Goal: Task Accomplishment & Management: Manage account settings

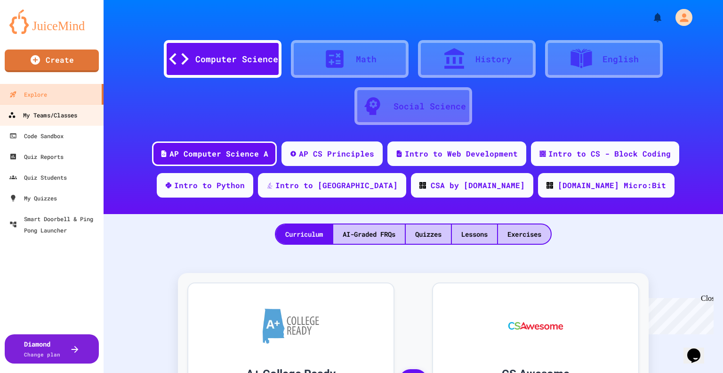
click at [41, 114] on div "My Teams/Classes" at bounding box center [42, 115] width 69 height 12
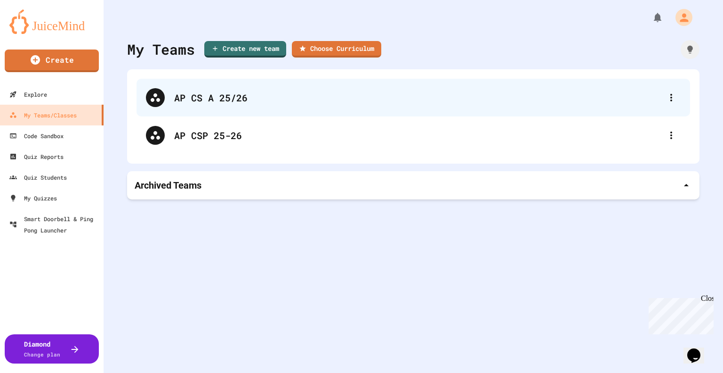
click at [194, 97] on div "AP CS A 25/26" at bounding box center [418, 97] width 488 height 14
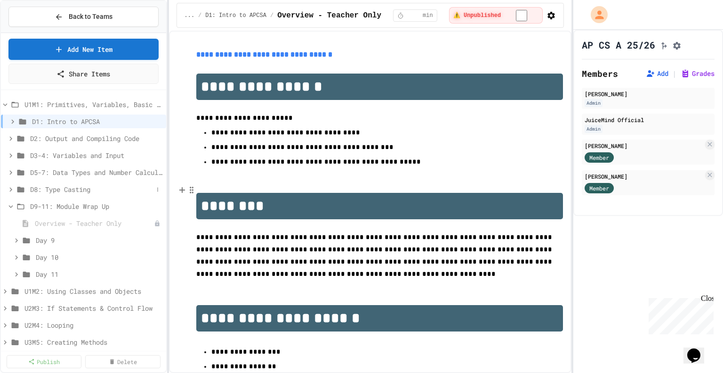
click at [9, 190] on icon at bounding box center [11, 189] width 8 height 8
click at [11, 169] on icon at bounding box center [11, 172] width 8 height 8
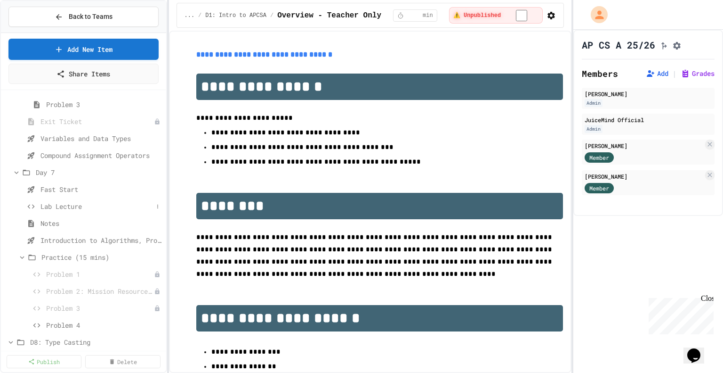
scroll to position [535, 0]
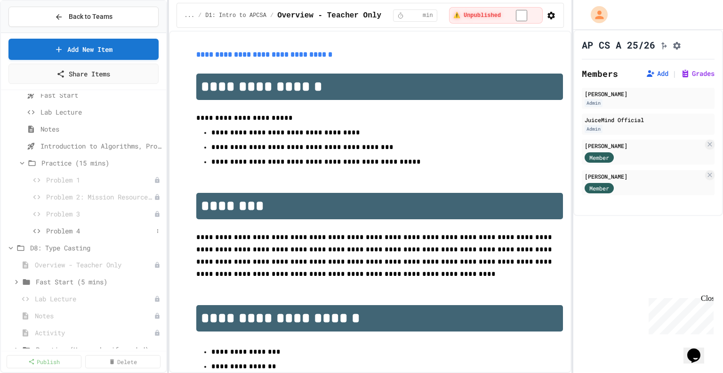
click at [64, 229] on span "Problem 4" at bounding box center [99, 231] width 107 height 10
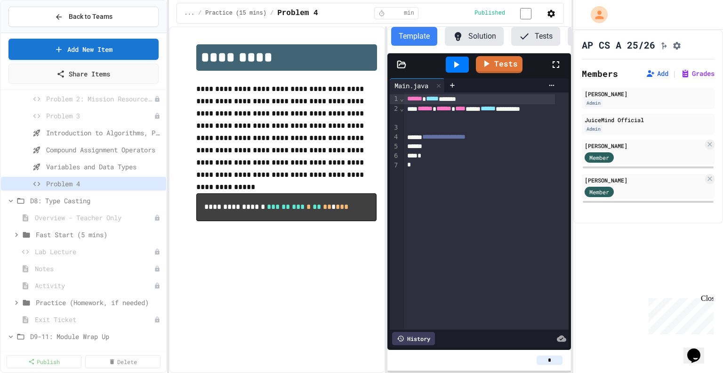
scroll to position [629, 0]
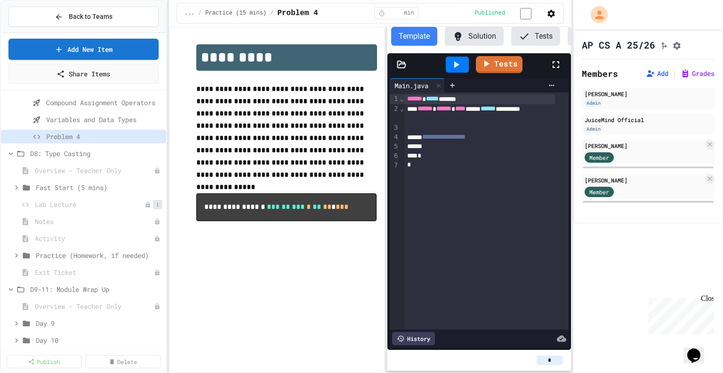
click at [155, 203] on icon at bounding box center [158, 205] width 6 height 6
click at [119, 237] on button "Publish" at bounding box center [125, 237] width 59 height 17
click at [155, 237] on icon at bounding box center [158, 238] width 6 height 6
click at [122, 272] on button "Publish" at bounding box center [125, 271] width 59 height 17
click at [57, 237] on span "Activity" at bounding box center [94, 238] width 118 height 10
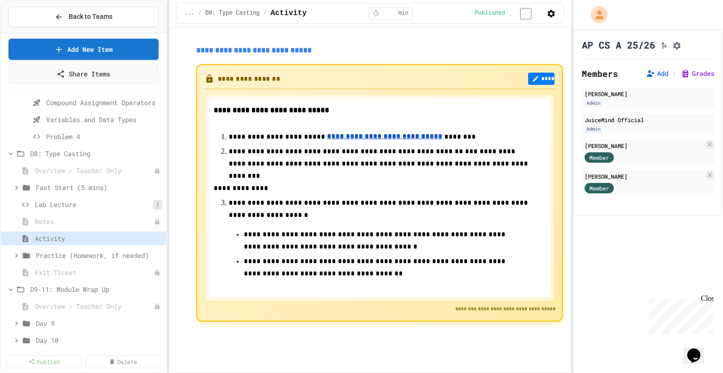
click at [155, 202] on icon at bounding box center [158, 205] width 6 height 6
click at [55, 219] on div at bounding box center [361, 186] width 723 height 373
click at [57, 220] on span "Notes" at bounding box center [90, 221] width 110 height 10
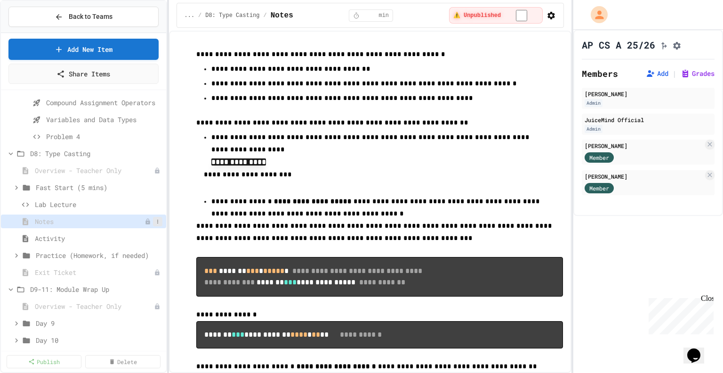
click at [157, 220] on icon at bounding box center [157, 221] width 1 height 4
click at [125, 254] on button "Publish" at bounding box center [125, 254] width 59 height 17
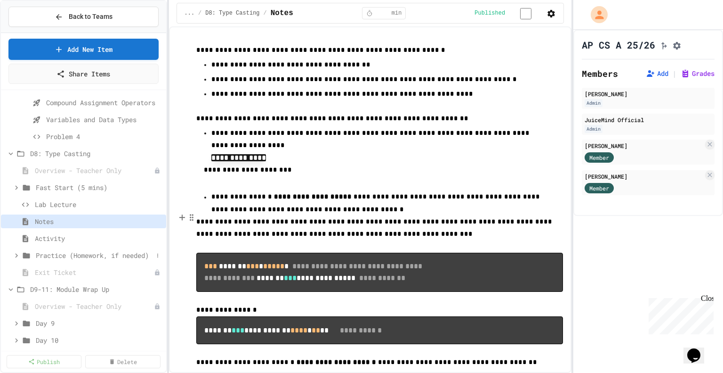
click at [17, 253] on icon at bounding box center [16, 255] width 8 height 8
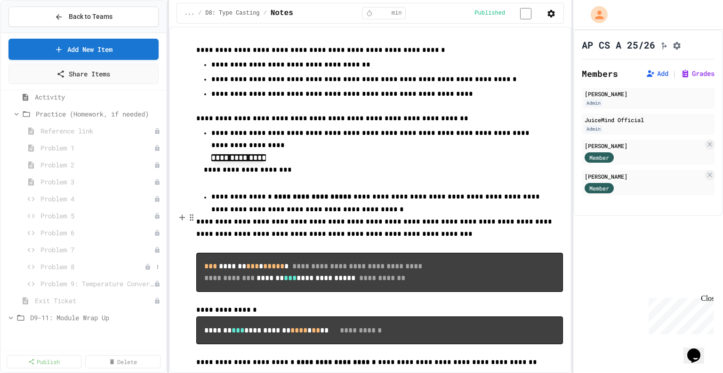
scroll to position [723, 0]
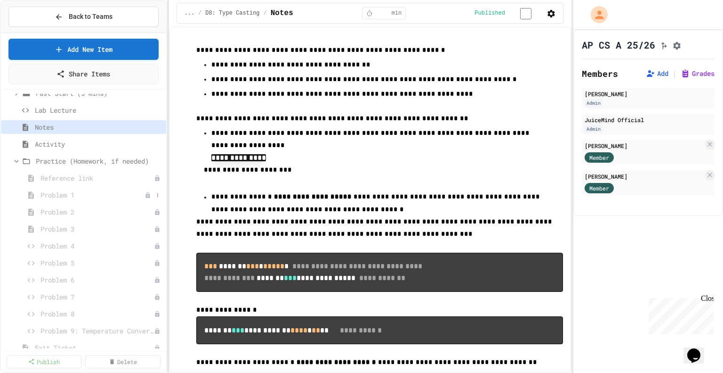
click at [73, 194] on span "Problem 1" at bounding box center [93, 195] width 104 height 10
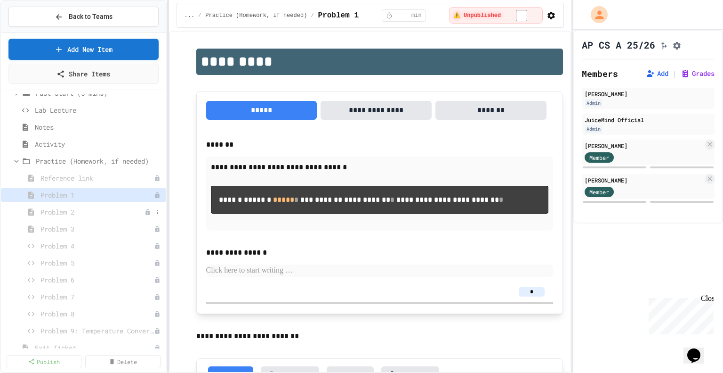
click at [65, 211] on span "Problem 2" at bounding box center [93, 212] width 104 height 10
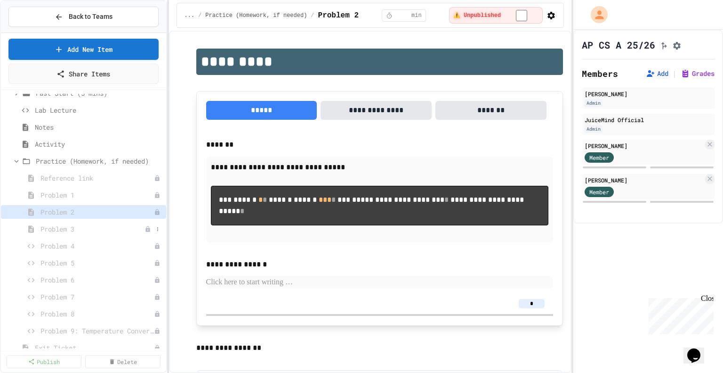
click at [66, 230] on span "Problem 3" at bounding box center [93, 229] width 104 height 10
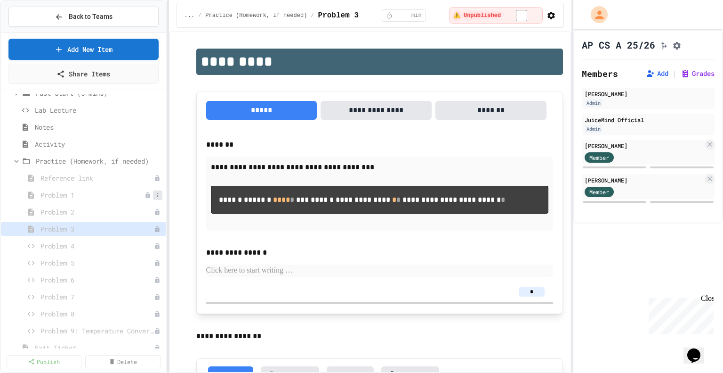
click at [155, 193] on icon at bounding box center [158, 195] width 6 height 6
click at [118, 227] on button "Publish" at bounding box center [125, 228] width 59 height 17
click at [155, 211] on icon at bounding box center [158, 212] width 6 height 6
click at [119, 246] on button "Publish" at bounding box center [125, 245] width 59 height 17
click at [155, 228] on icon at bounding box center [158, 229] width 6 height 6
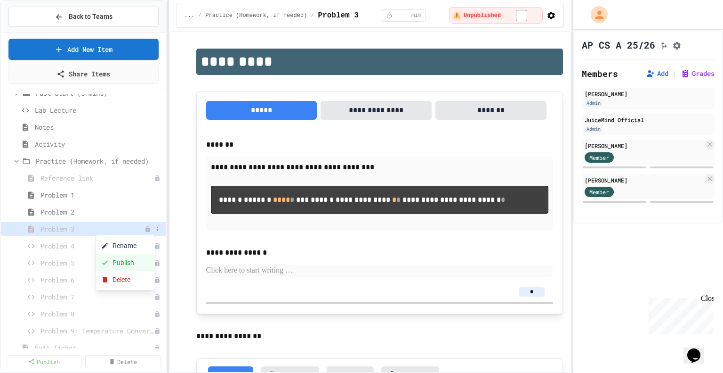
click at [122, 262] on button "Publish" at bounding box center [125, 262] width 59 height 17
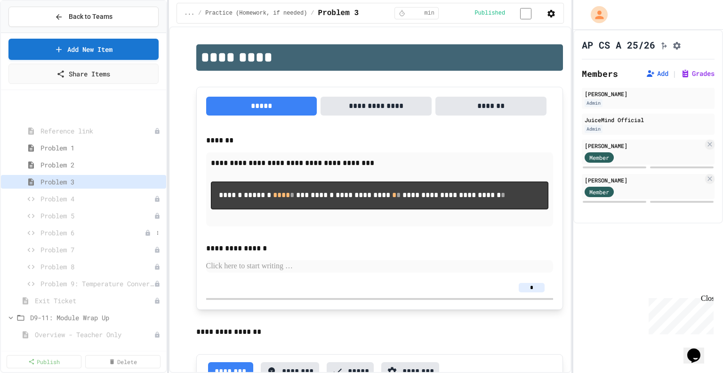
scroll to position [818, 0]
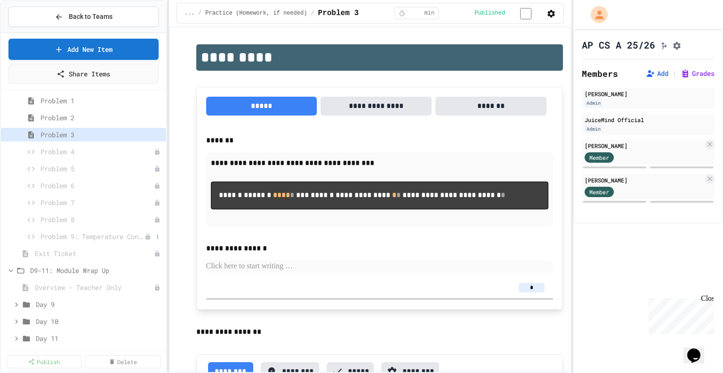
click at [62, 235] on span "Problem 9: Temperature Converter" at bounding box center [93, 236] width 104 height 10
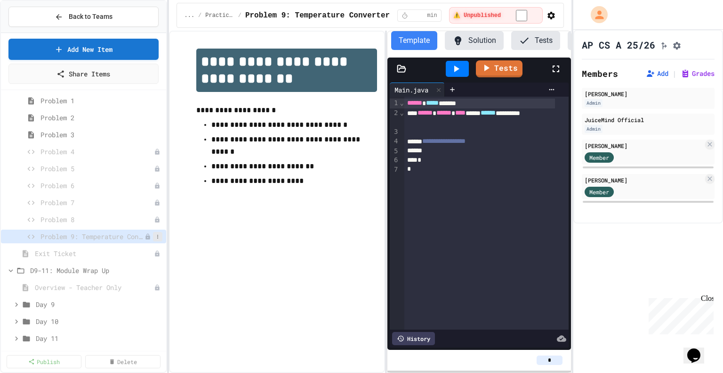
click at [157, 235] on icon at bounding box center [157, 237] width 1 height 4
click at [123, 270] on button "Publish" at bounding box center [125, 269] width 59 height 17
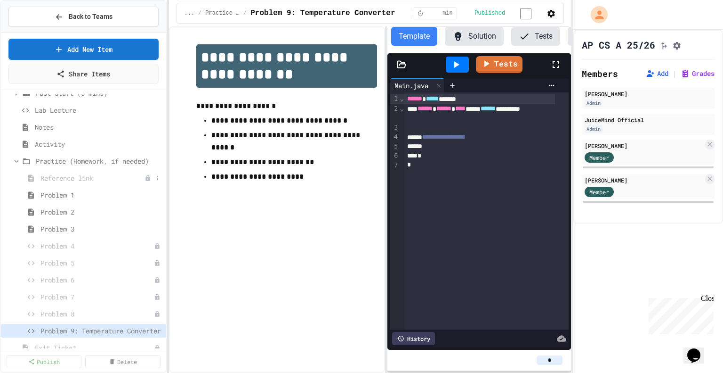
scroll to position [676, 0]
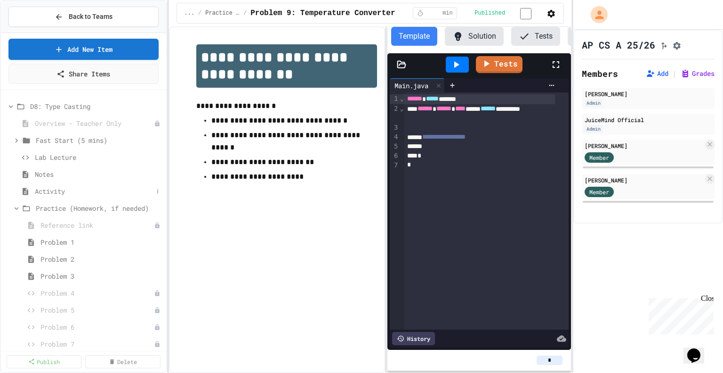
click at [54, 188] on span "Activity" at bounding box center [94, 191] width 118 height 10
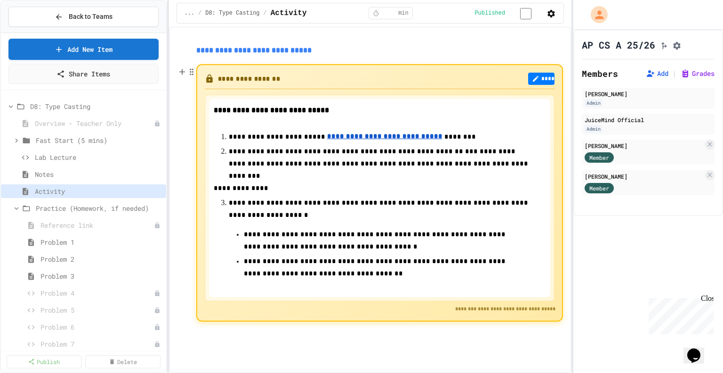
click at [342, 139] on u "**********" at bounding box center [384, 136] width 115 height 7
click at [51, 171] on span "Notes" at bounding box center [94, 174] width 118 height 10
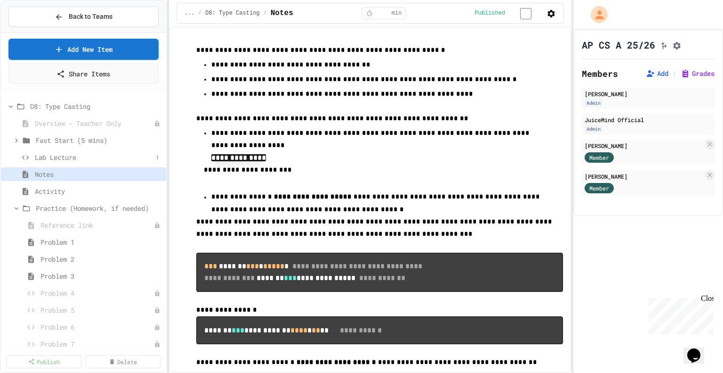
click at [60, 156] on span "Lab Lecture" at bounding box center [94, 157] width 118 height 10
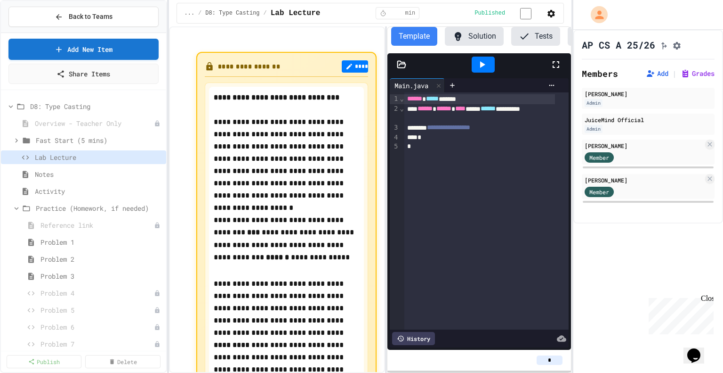
click at [469, 38] on button "Solution" at bounding box center [474, 36] width 59 height 19
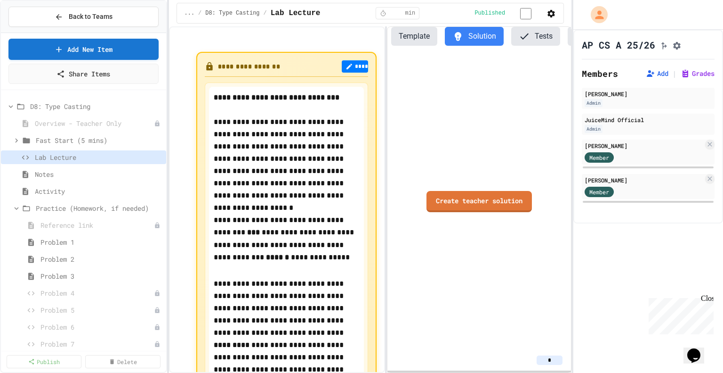
click at [419, 38] on button "Template" at bounding box center [414, 36] width 46 height 19
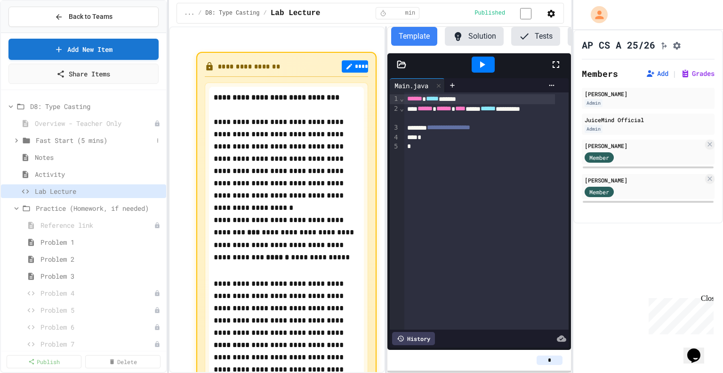
click at [68, 139] on span "Fast Start (5 mins)" at bounding box center [94, 140] width 117 height 10
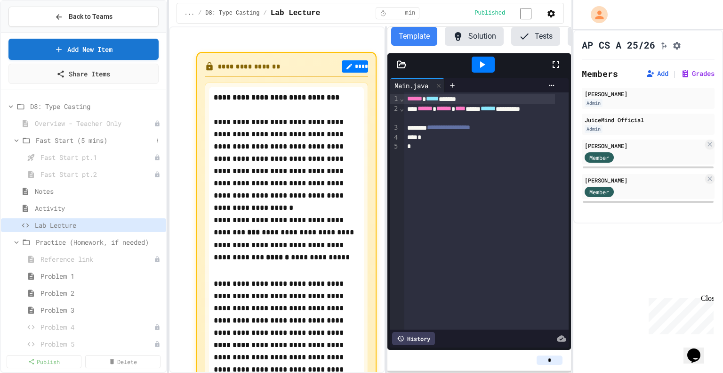
click at [15, 138] on icon at bounding box center [16, 140] width 8 height 8
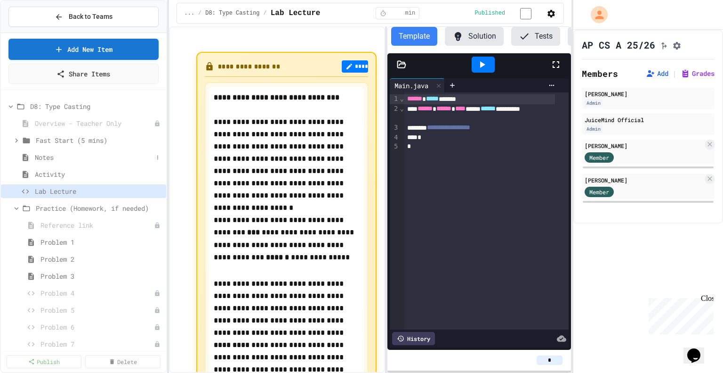
click at [65, 154] on span "Notes" at bounding box center [94, 157] width 118 height 10
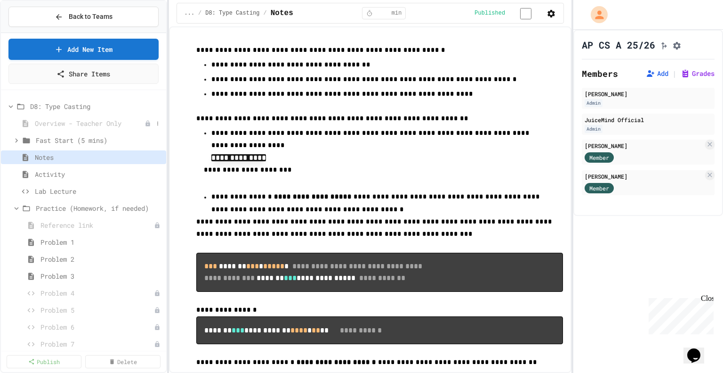
click at [57, 123] on span "Overview - Teacher Only" at bounding box center [90, 123] width 110 height 10
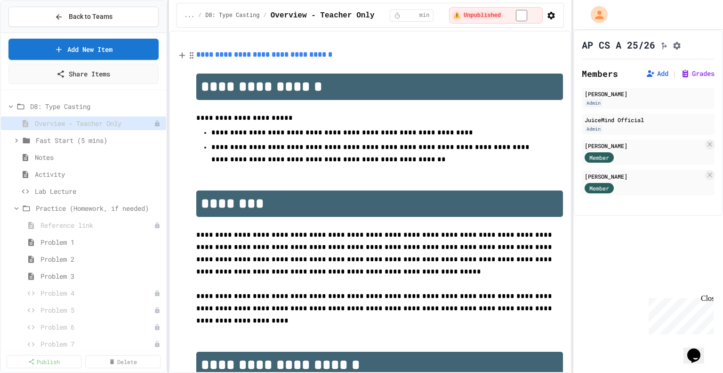
click at [274, 55] on link "**********" at bounding box center [264, 54] width 136 height 7
click at [285, 36] on link "[URL][DOMAIN_NAME]" at bounding box center [285, 31] width 66 height 9
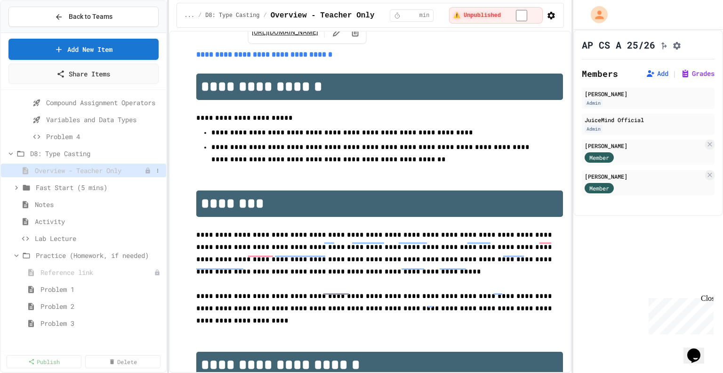
scroll to position [582, 0]
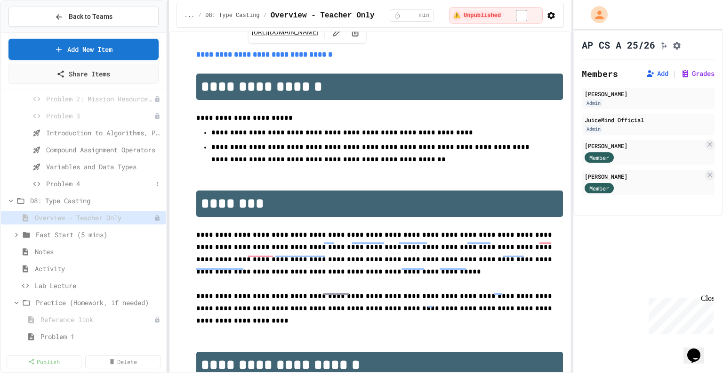
click at [61, 184] on span "Problem 4" at bounding box center [99, 183] width 107 height 10
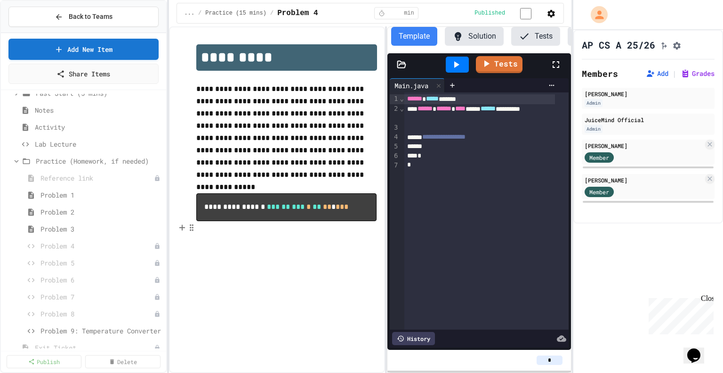
scroll to position [676, 0]
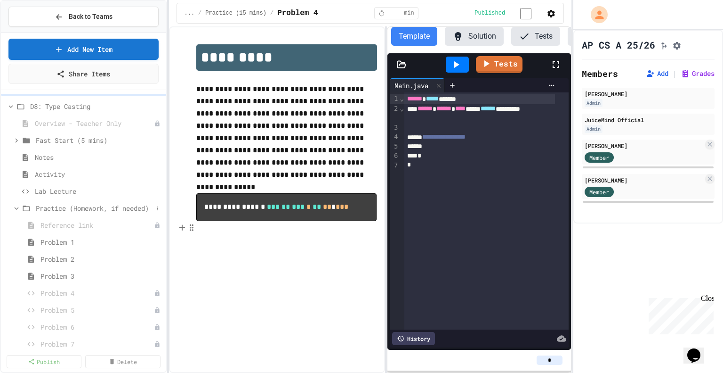
click at [17, 207] on icon at bounding box center [16, 208] width 8 height 8
click at [16, 209] on icon at bounding box center [16, 208] width 3 height 4
click at [155, 139] on icon at bounding box center [158, 141] width 6 height 6
click at [62, 155] on div at bounding box center [361, 186] width 723 height 373
click at [38, 155] on span "Notes" at bounding box center [94, 157] width 118 height 10
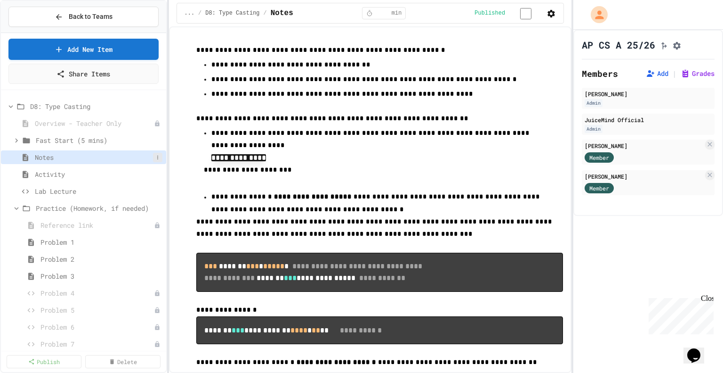
click at [155, 155] on icon at bounding box center [158, 157] width 6 height 6
click at [121, 193] on button "Unpublish" at bounding box center [125, 190] width 59 height 17
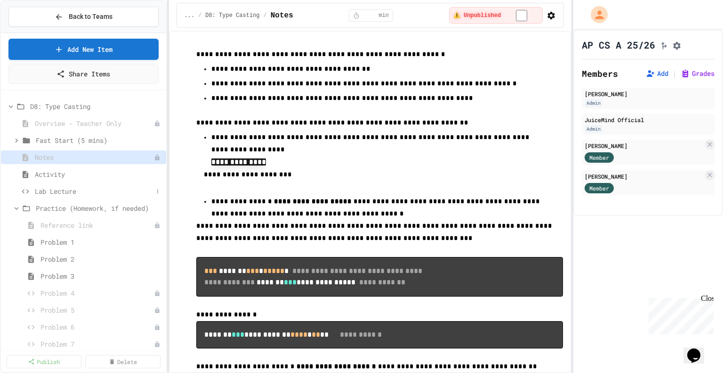
click at [65, 191] on span "Lab Lecture" at bounding box center [94, 191] width 118 height 10
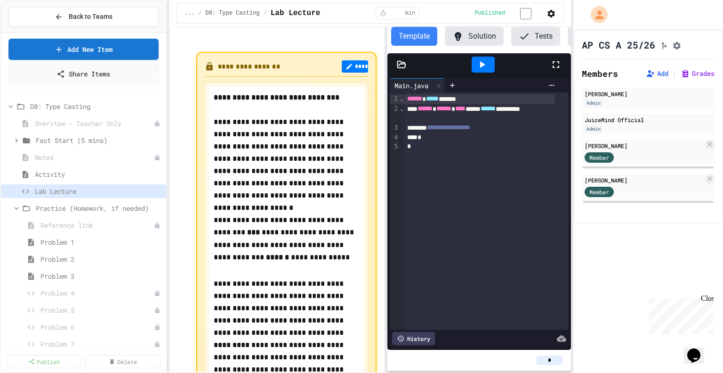
drag, startPoint x: 215, startPoint y: 98, endPoint x: 222, endPoint y: 98, distance: 7.5
click at [222, 98] on strong "**********" at bounding box center [277, 97] width 126 height 7
click at [350, 66] on button "****" at bounding box center [355, 66] width 26 height 12
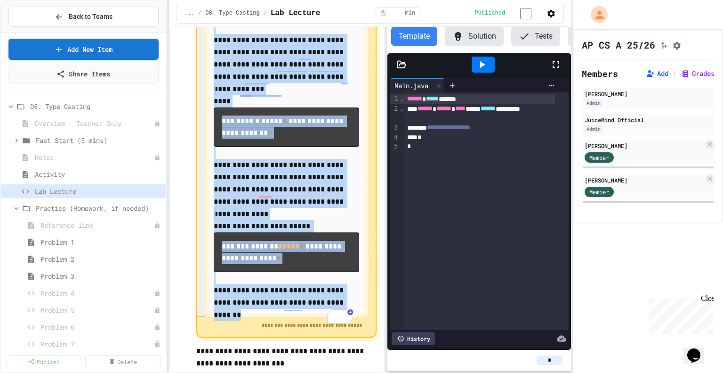
scroll to position [997, 0]
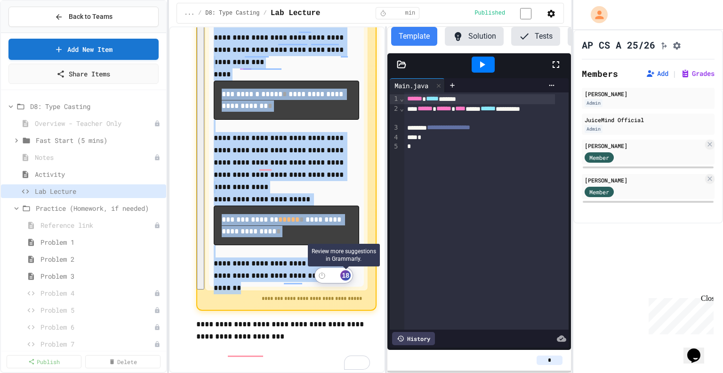
drag, startPoint x: 215, startPoint y: 99, endPoint x: 347, endPoint y: 278, distance: 222.6
click at [347, 278] on html "**********" at bounding box center [361, 186] width 723 height 373
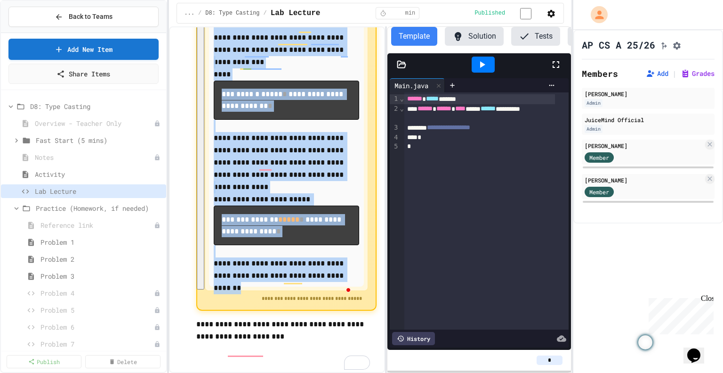
copy div "**********"
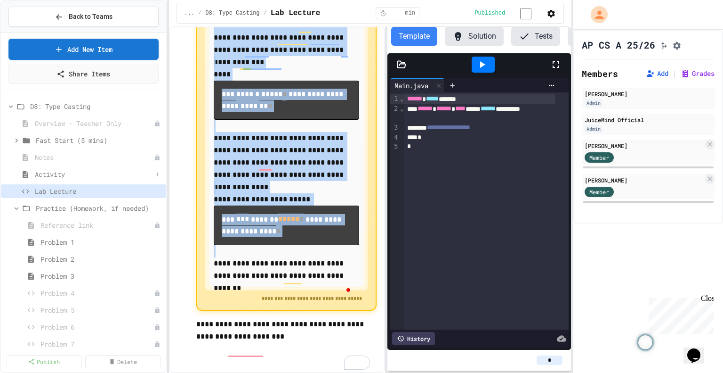
click at [15, 173] on div "Activity" at bounding box center [83, 174] width 165 height 14
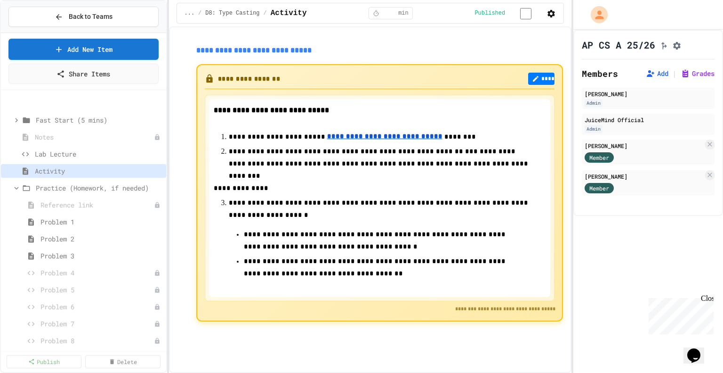
scroll to position [744, 0]
